Goal: Information Seeking & Learning: Find specific fact

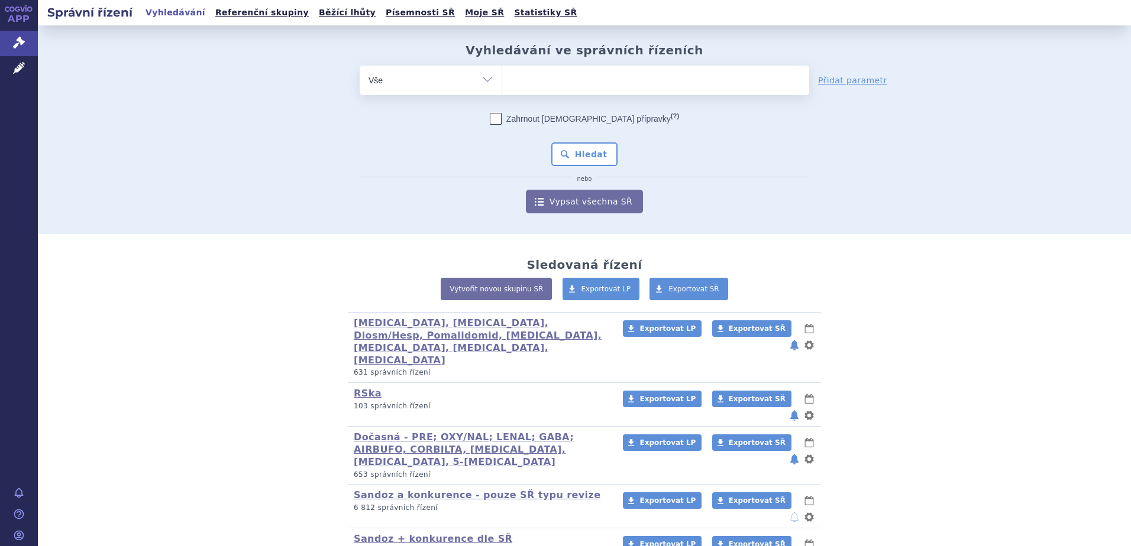
click at [559, 85] on ul at bounding box center [655, 78] width 307 height 25
click at [502, 85] on select at bounding box center [501, 80] width 1 height 30
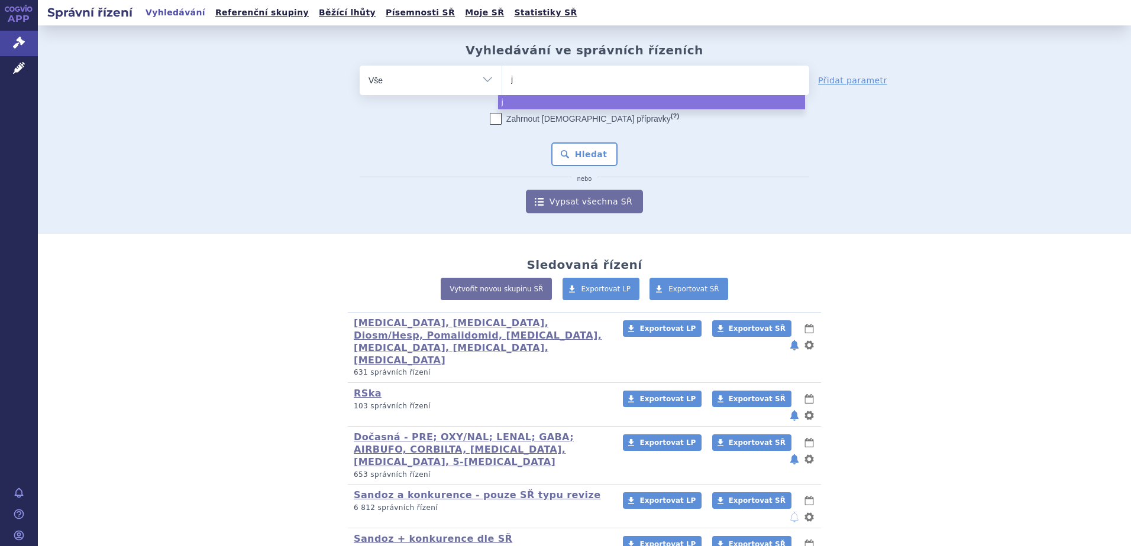
type input "ju"
type input "jub"
type input "jubbo"
type input "jubbont"
type input "jubbonti"
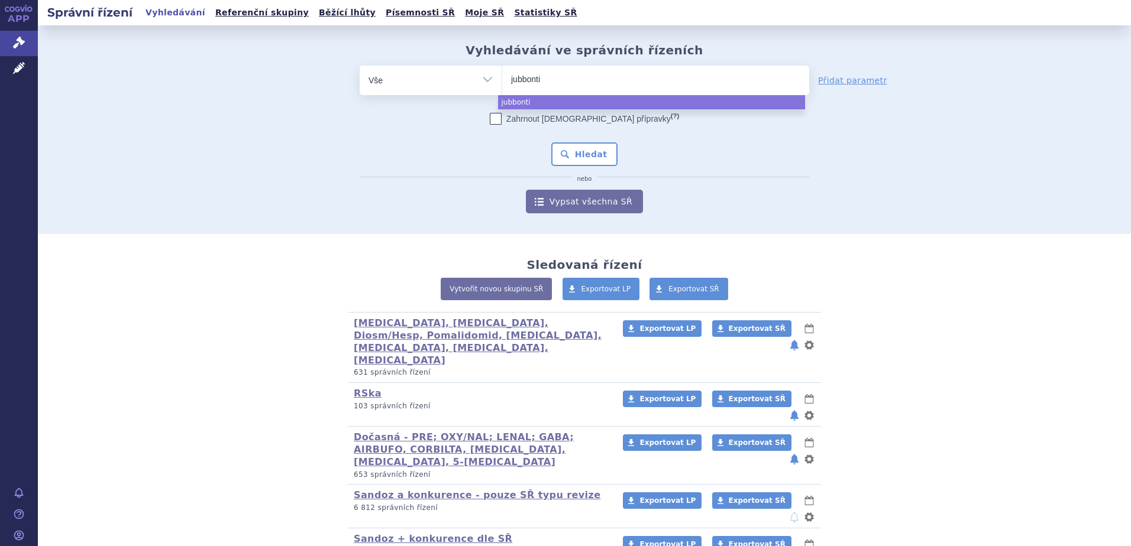
select select "jubbonti"
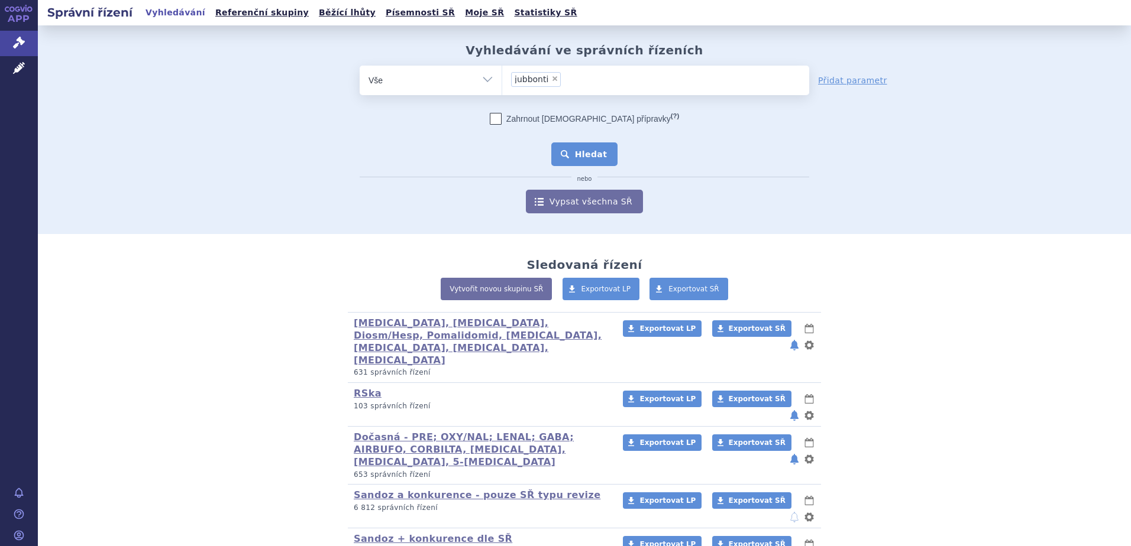
click at [569, 158] on button "Hledat" at bounding box center [584, 155] width 67 height 24
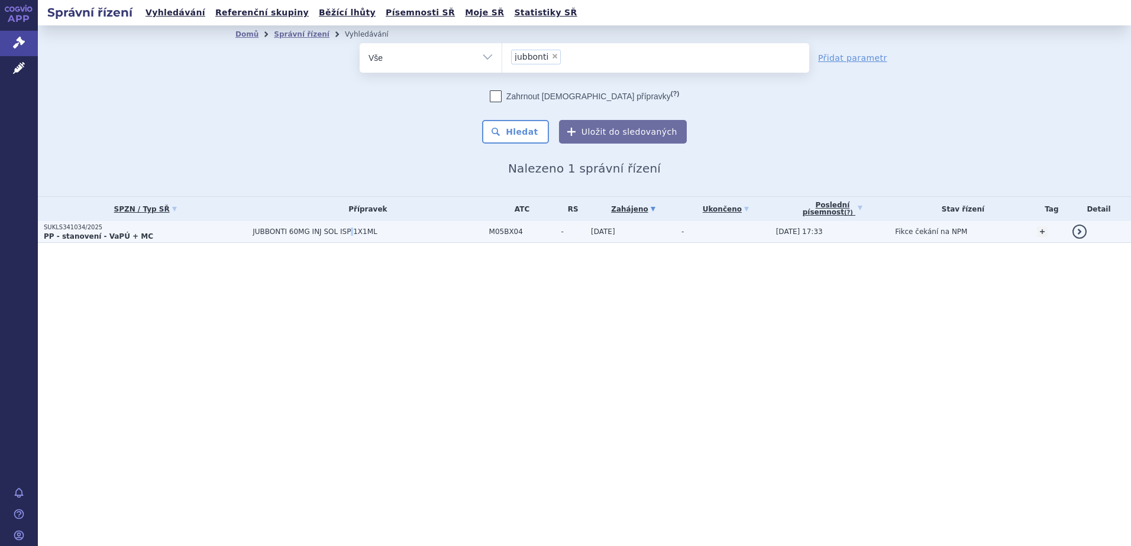
click at [333, 234] on span "JUBBONTI 60MG INJ SOL ISP 1X1ML" at bounding box center [368, 232] width 230 height 8
